Goal: Find contact information: Find contact information

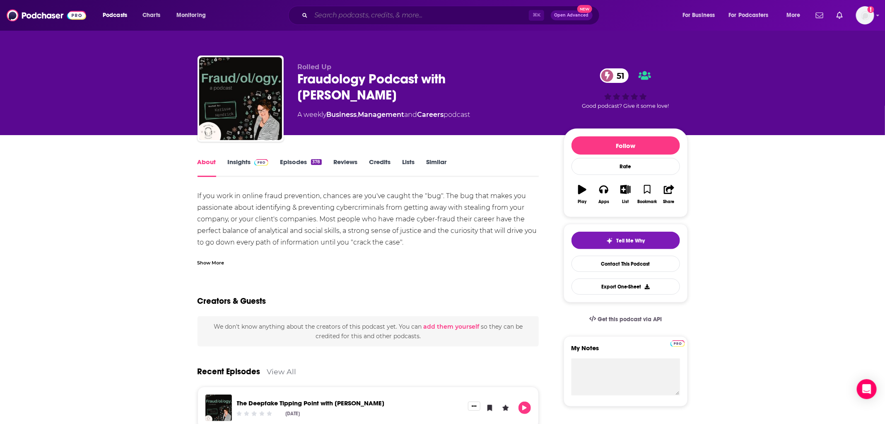
click at [368, 17] on input "Search podcasts, credits, & more..." at bounding box center [420, 15] width 218 height 13
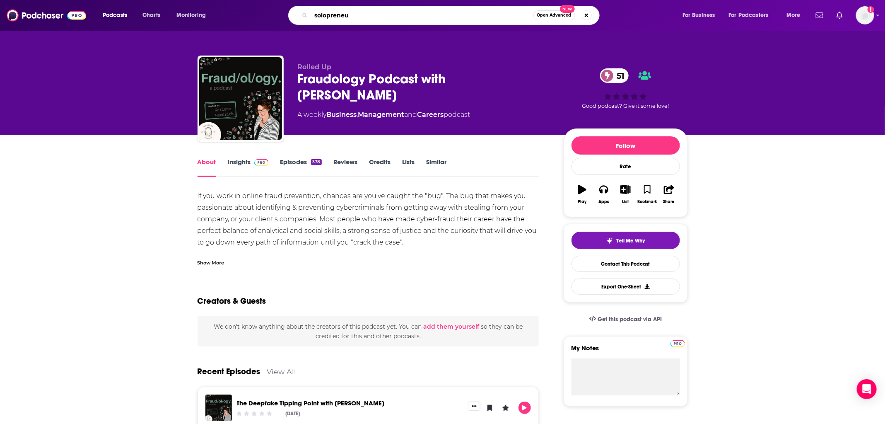
type input "solopreneur"
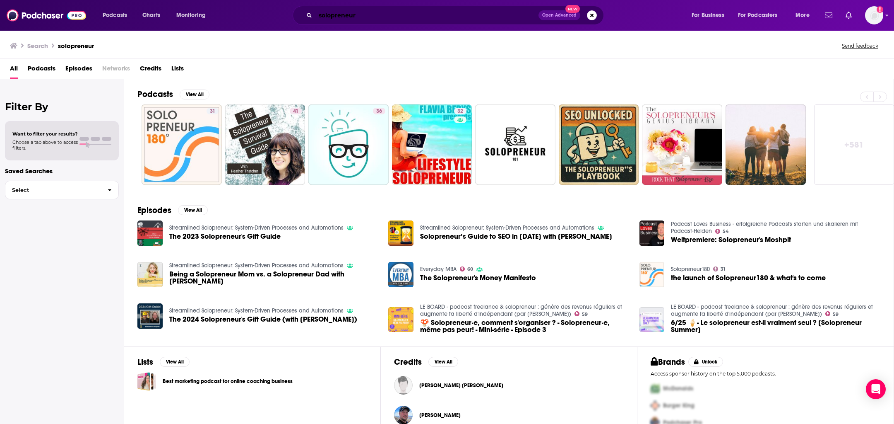
click at [356, 17] on input "solopreneur" at bounding box center [427, 15] width 223 height 13
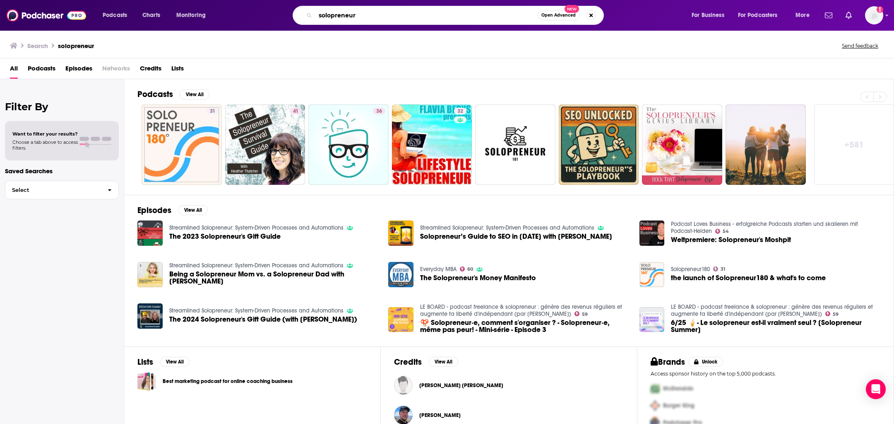
click at [356, 17] on input "solopreneur" at bounding box center [427, 15] width 222 height 13
type input "she's so lucky"
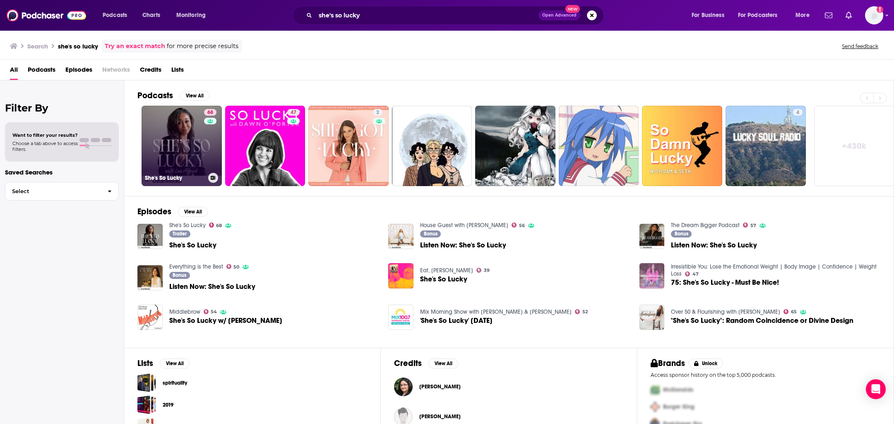
click at [186, 154] on link "68 She's So Lucky" at bounding box center [182, 146] width 80 height 80
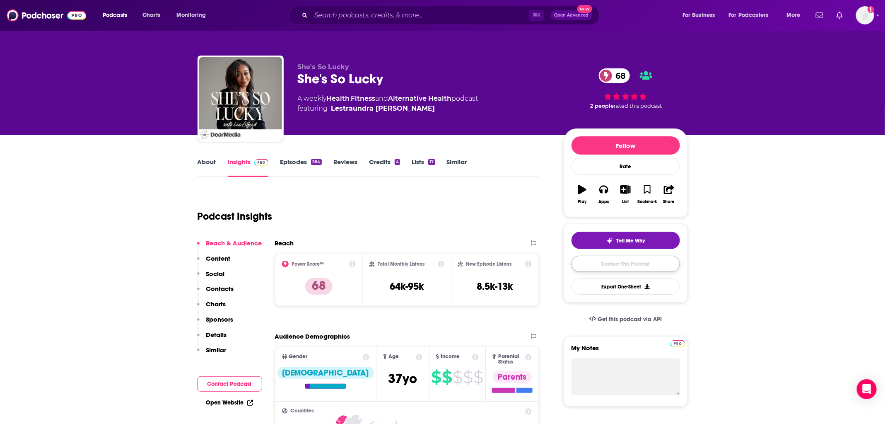
click at [595, 262] on link "Contact This Podcast" at bounding box center [625, 264] width 108 height 16
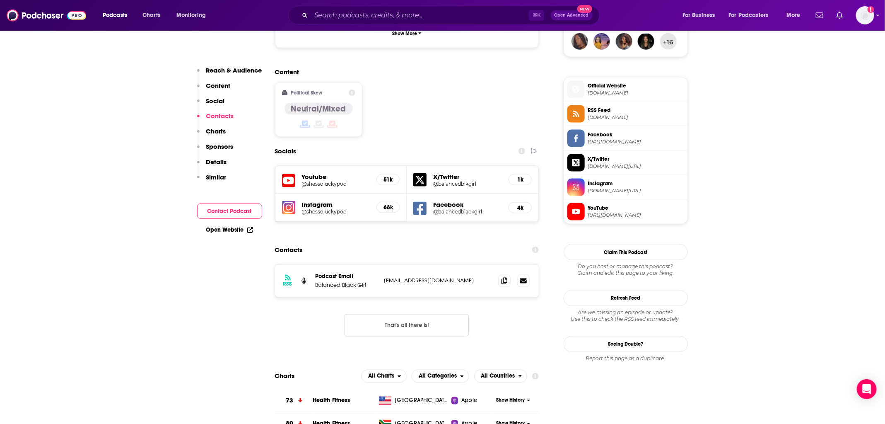
scroll to position [16, 0]
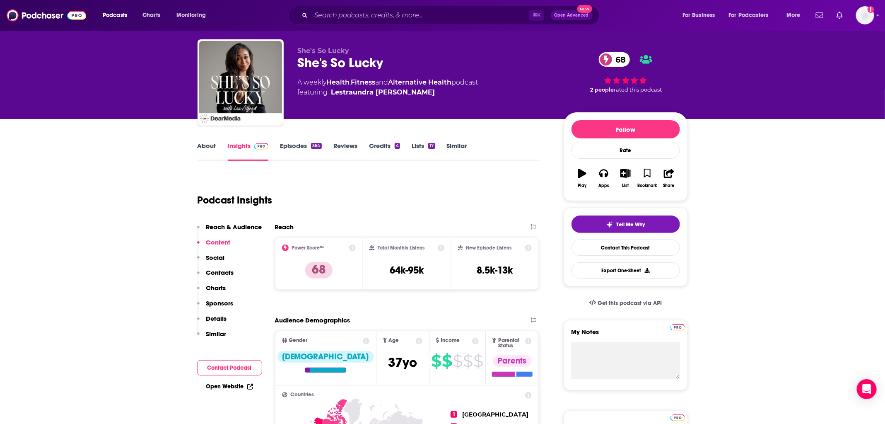
drag, startPoint x: 412, startPoint y: 96, endPoint x: 334, endPoint y: 103, distance: 78.1
click at [334, 103] on div "She's So Lucky She's So Lucky 68 A weekly Health , Fitness and Alternative Heal…" at bounding box center [424, 80] width 253 height 66
copy span "Lestraundra Johnson"
click at [643, 248] on link "Contact This Podcast" at bounding box center [625, 247] width 108 height 16
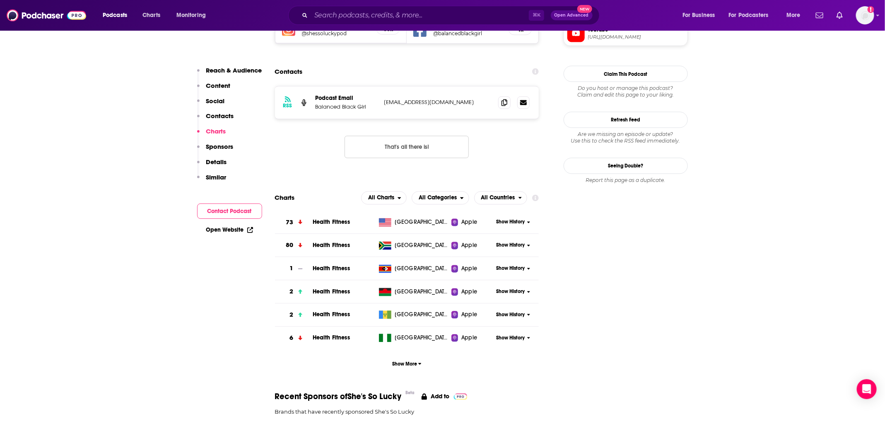
scroll to position [803, 0]
click at [502, 100] on icon at bounding box center [504, 103] width 6 height 7
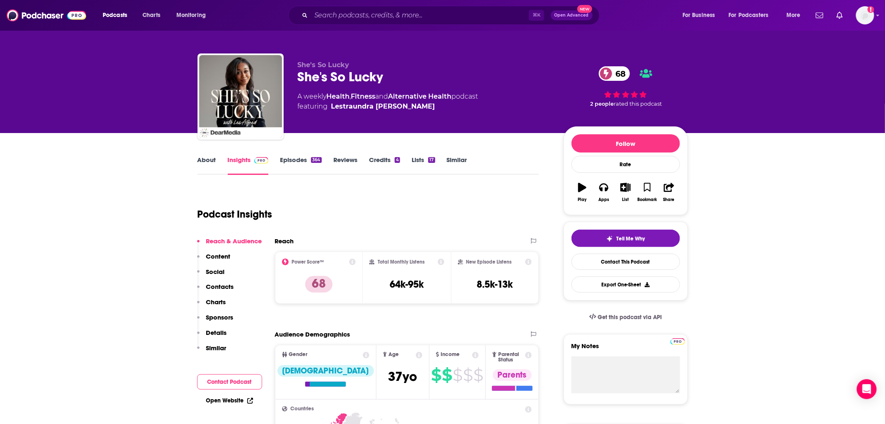
scroll to position [2, 0]
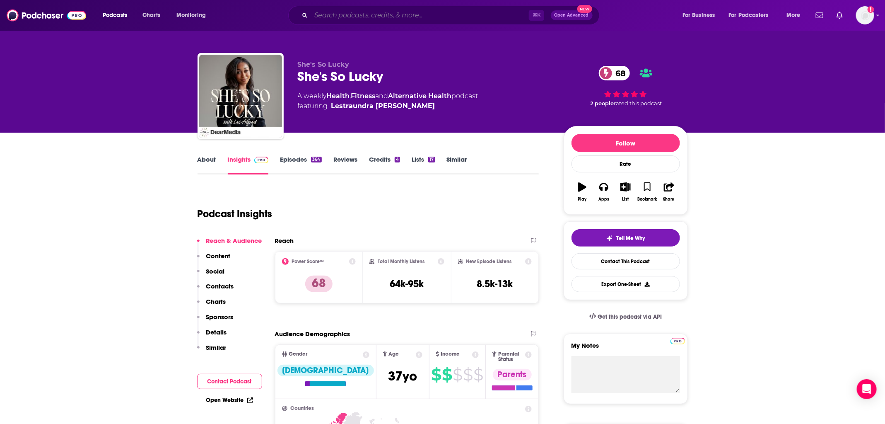
click at [379, 17] on input "Search podcasts, credits, & more..." at bounding box center [420, 15] width 218 height 13
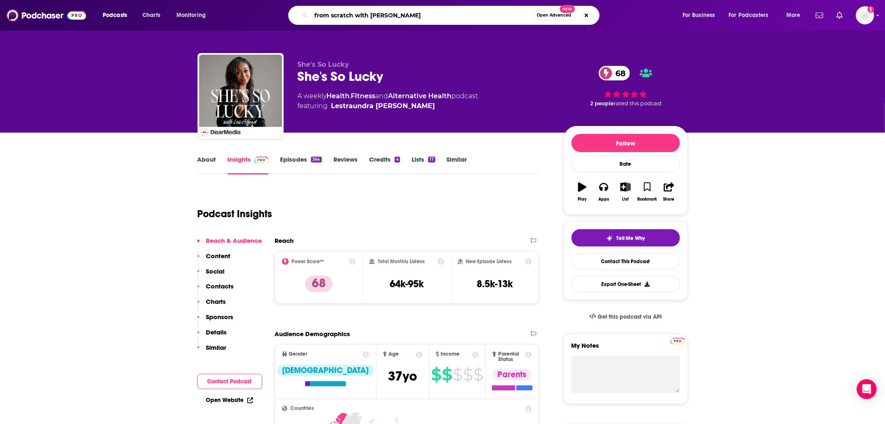
type input "from scratch with [PERSON_NAME]"
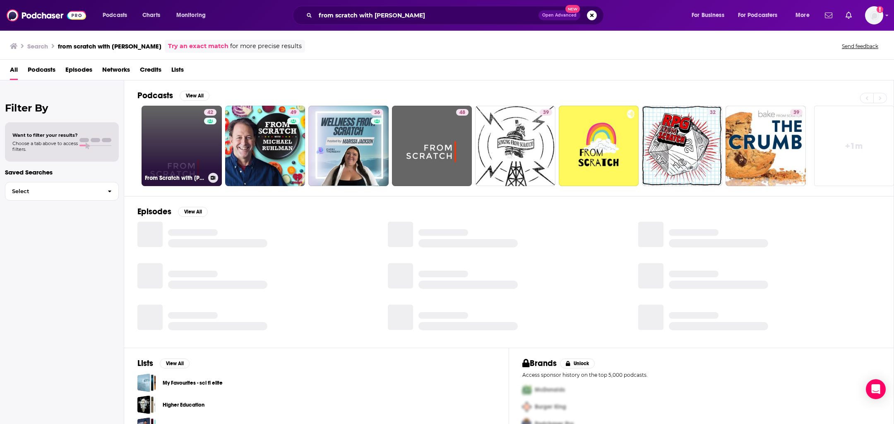
click at [196, 154] on link "42 From Scratch with Jessica Harris" at bounding box center [182, 146] width 80 height 80
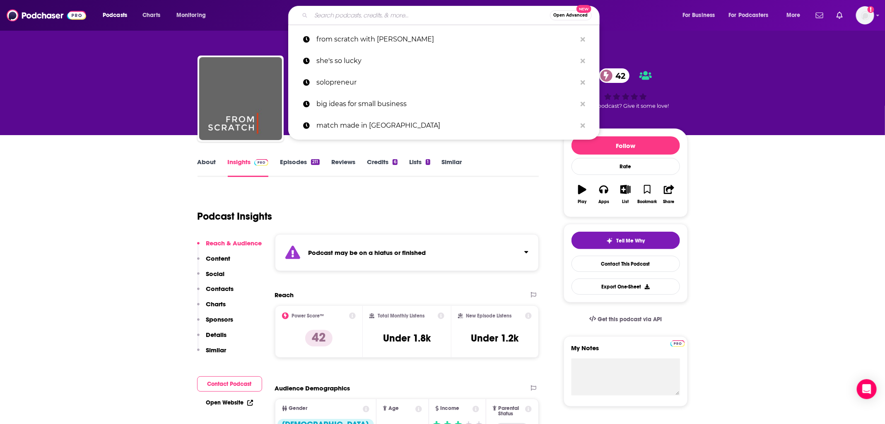
click at [324, 10] on input "Search podcasts, credits, & more..." at bounding box center [430, 15] width 239 height 13
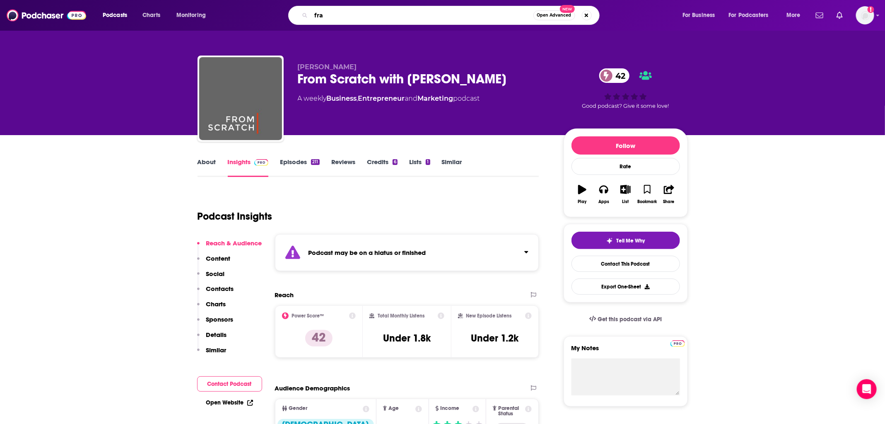
click at [335, 16] on input "fra" at bounding box center [422, 15] width 222 height 13
type input "fraudolog"
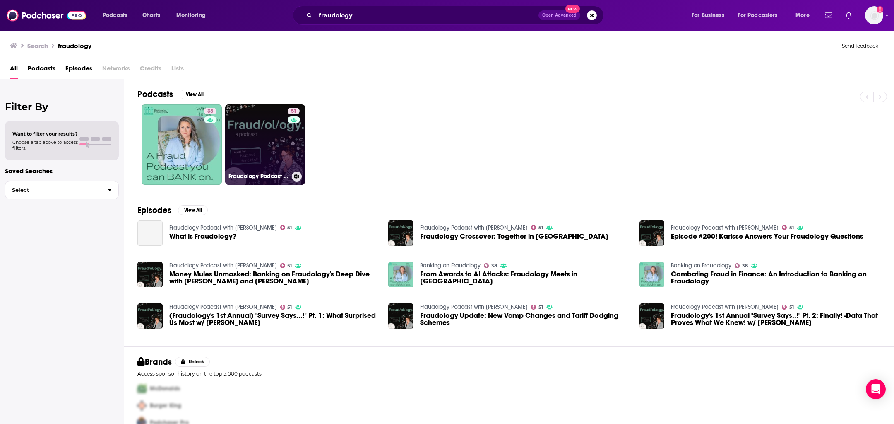
click at [253, 137] on link "51 Fraudology Podcast with Karisse Hendrick" at bounding box center [265, 144] width 80 height 80
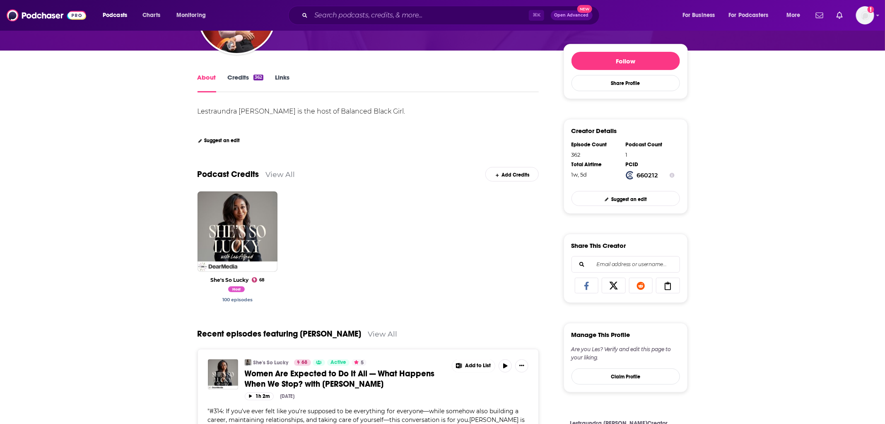
scroll to position [223, 0]
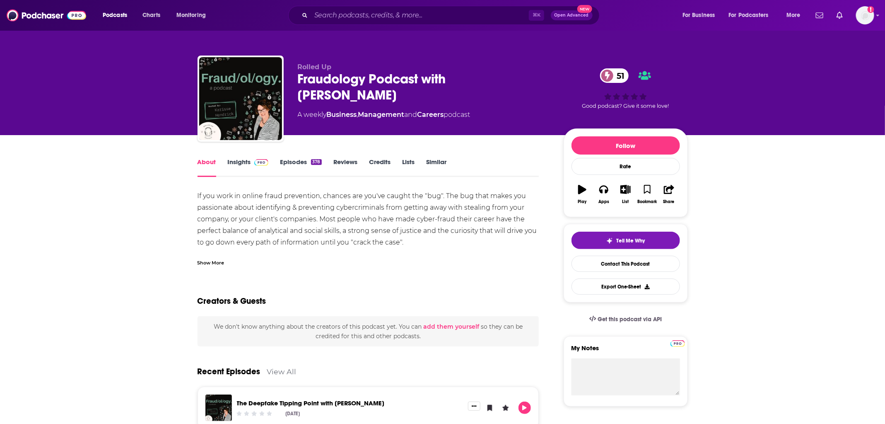
click at [357, 7] on div "⌘ K Open Advanced New" at bounding box center [443, 15] width 311 height 19
click at [366, 17] on input "Search podcasts, credits, & more..." at bounding box center [420, 15] width 218 height 13
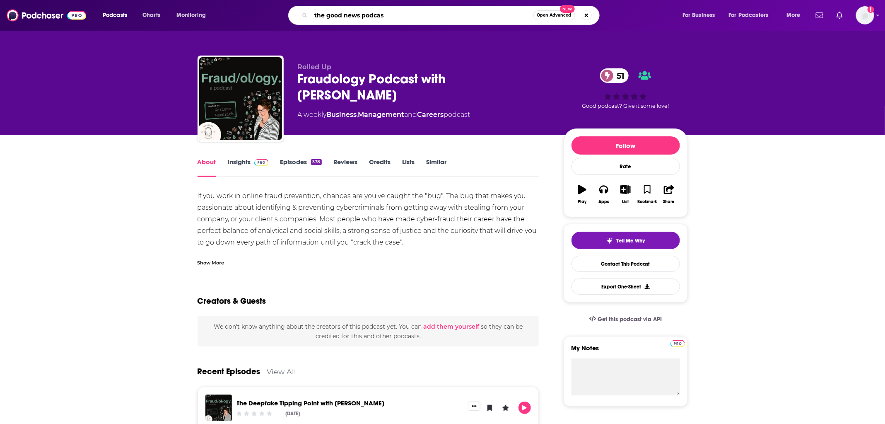
type input "the good news podcast"
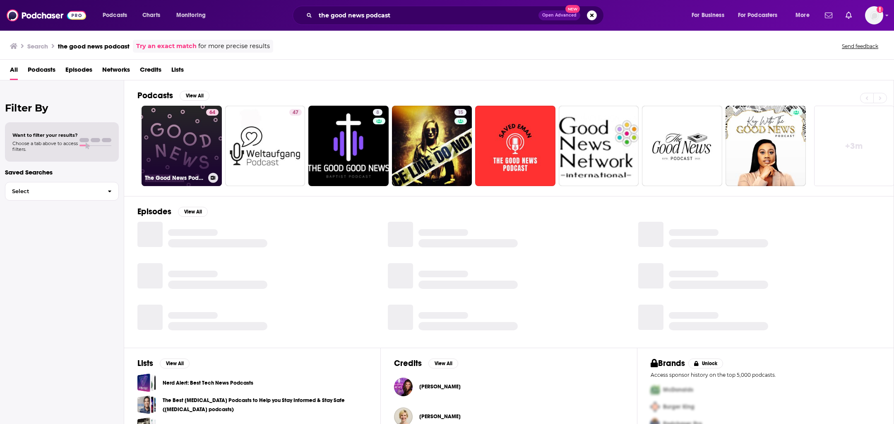
click at [190, 150] on link "64 The Good News Podcast" at bounding box center [182, 146] width 80 height 80
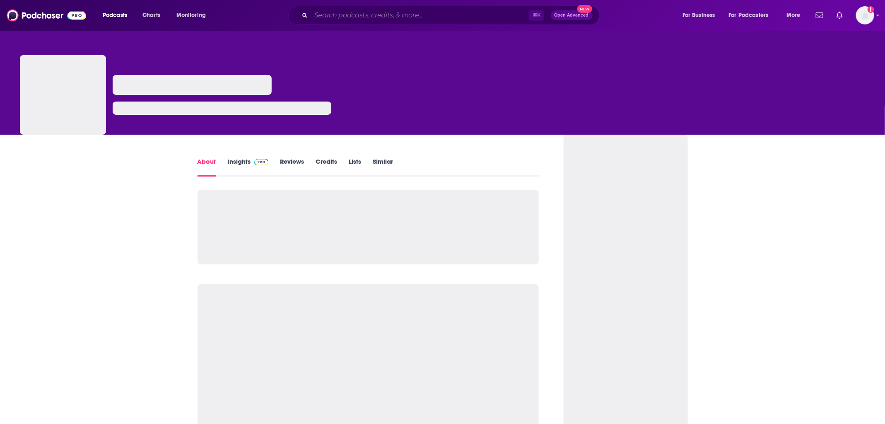
click at [354, 12] on input "Search podcasts, credits, & more..." at bounding box center [420, 15] width 218 height 13
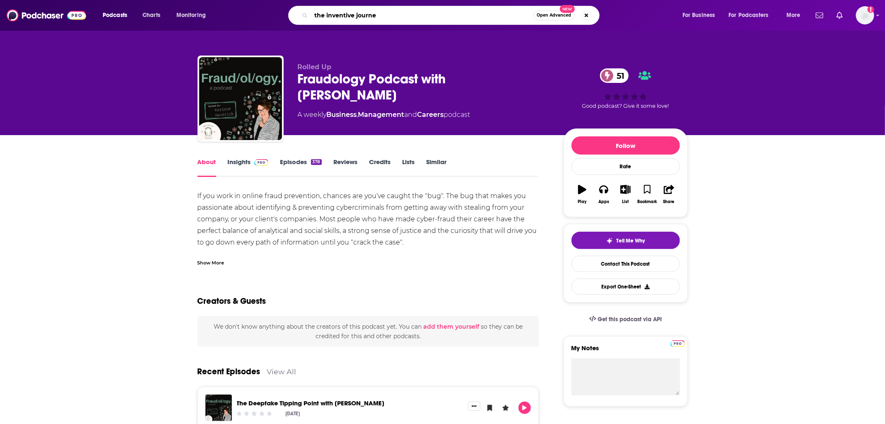
type input "the inventive journey"
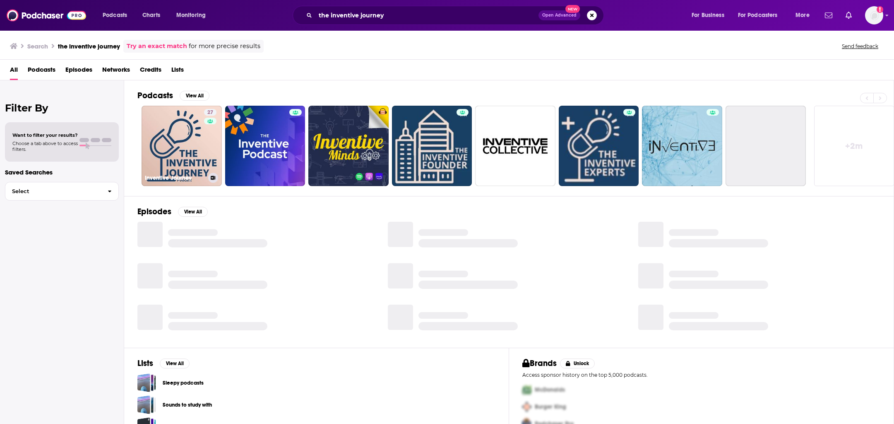
click at [171, 139] on link "27 Inventive Journey" at bounding box center [182, 146] width 80 height 80
